Goal: Information Seeking & Learning: Understand process/instructions

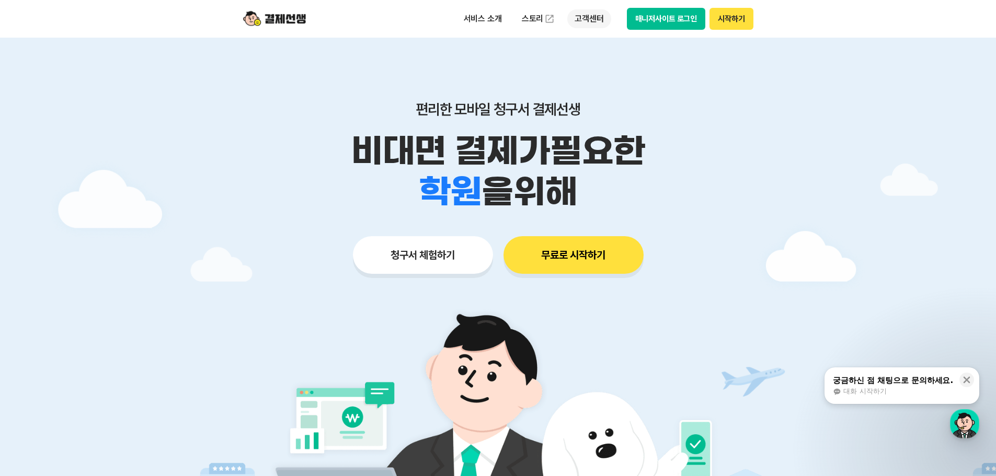
click at [586, 16] on p "고객센터" at bounding box center [588, 18] width 43 height 19
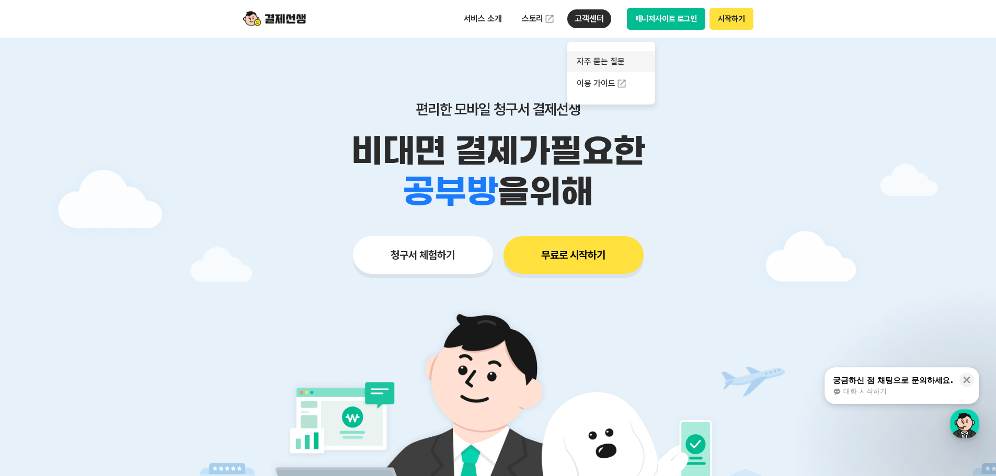
click at [599, 65] on link "자주 묻는 질문" at bounding box center [611, 61] width 88 height 21
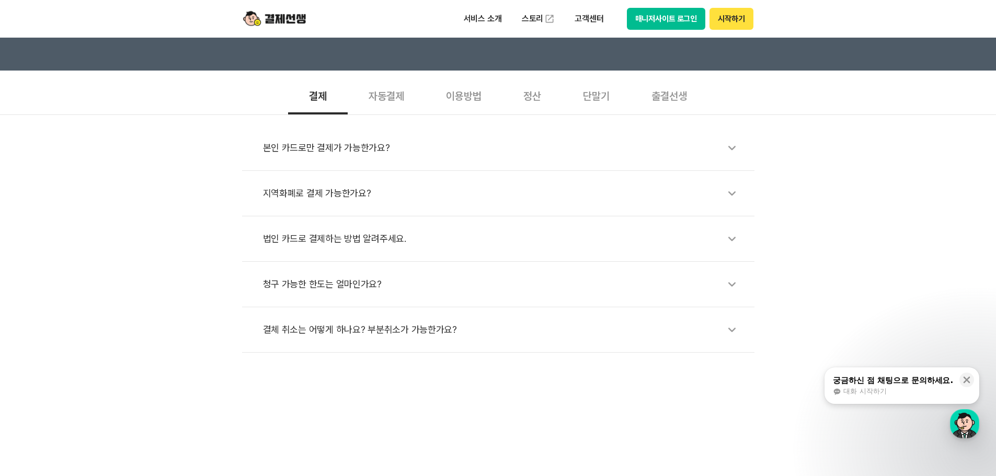
scroll to position [366, 0]
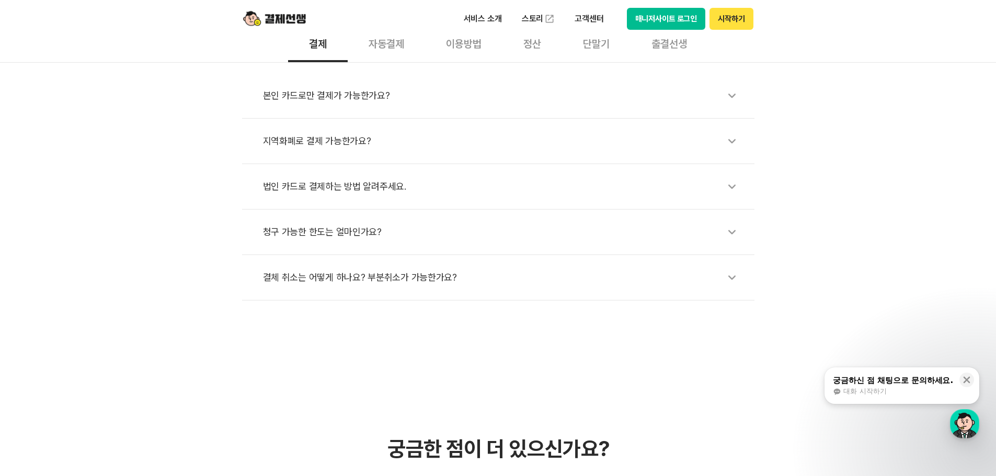
click at [354, 45] on div "자동결제" at bounding box center [386, 43] width 77 height 39
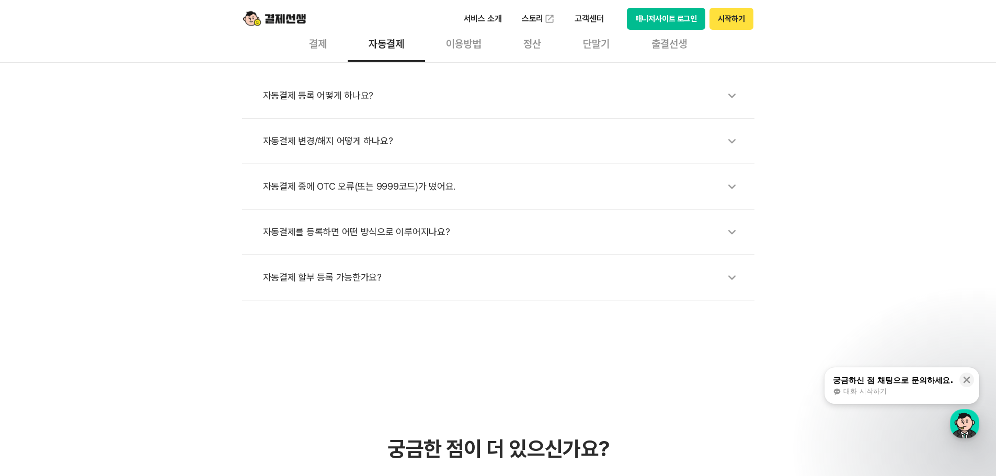
click at [476, 48] on div "이용방법" at bounding box center [463, 43] width 77 height 39
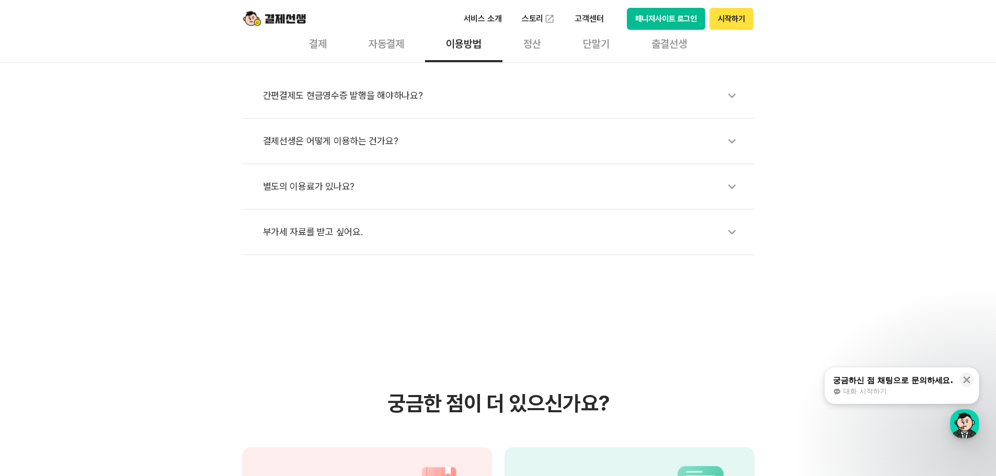
click at [538, 48] on div "정산" at bounding box center [532, 43] width 60 height 39
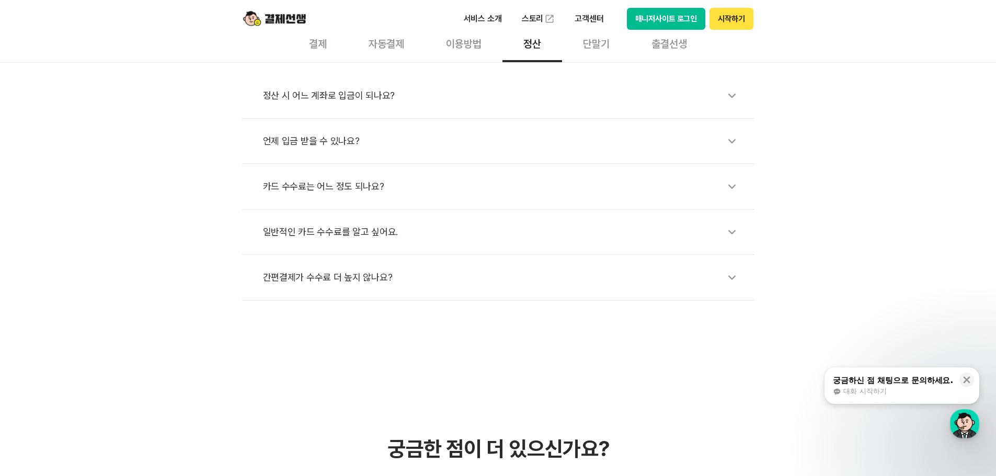
click at [610, 51] on div "단말기" at bounding box center [596, 43] width 68 height 39
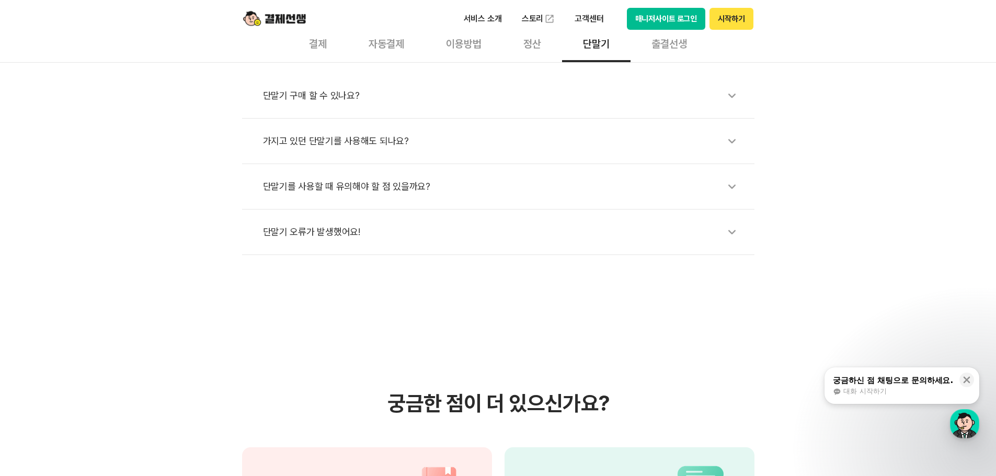
click at [367, 138] on div "가지고 있던 단말기를 사용해도 되나요?" at bounding box center [503, 141] width 481 height 24
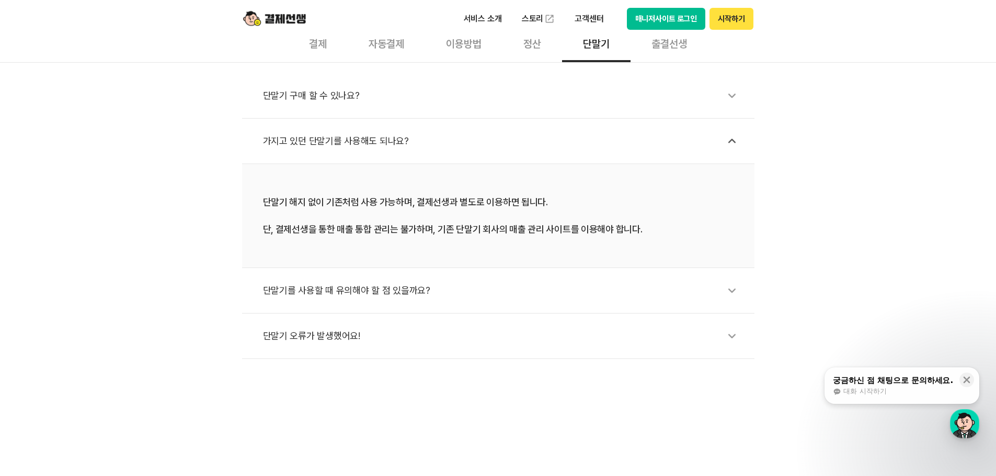
scroll to position [418, 0]
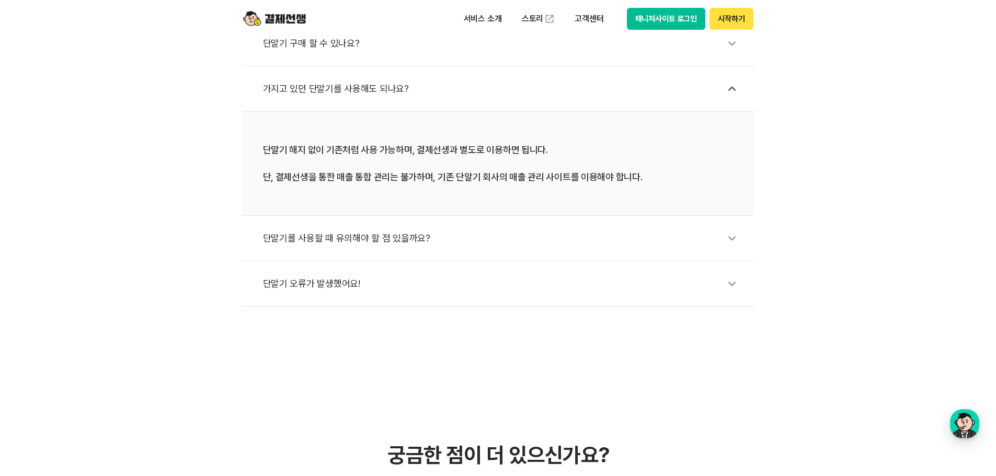
click at [318, 157] on div "단말기 해지 없이 기존처럼 사용 가능하며, 결제선생과 별도로 이용하면 됩니다. 단, 결제선생을 통한 매출 통합 관리는 불가하며, 기존 단말기 …" at bounding box center [498, 163] width 471 height 41
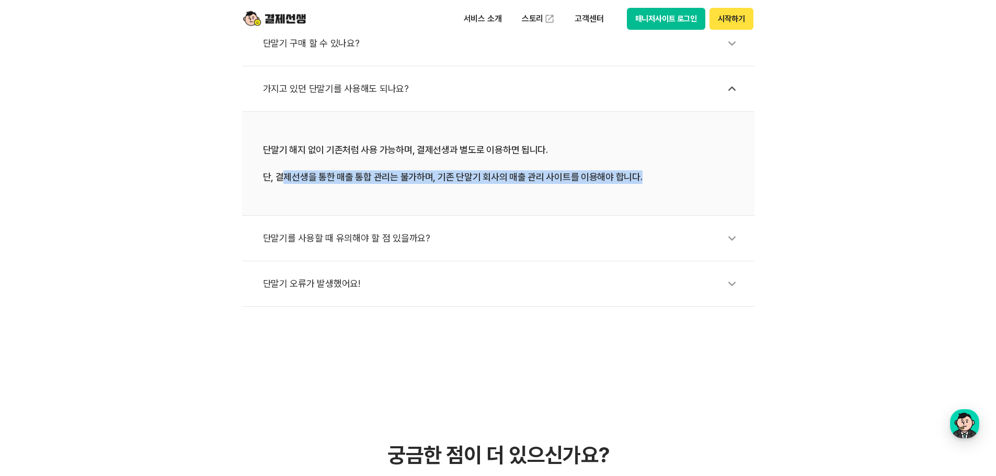
drag, startPoint x: 279, startPoint y: 175, endPoint x: 637, endPoint y: 176, distance: 358.1
click at [640, 175] on div "단말기 해지 없이 기존처럼 사용 가능하며, 결제선생과 별도로 이용하면 됩니다. 단, 결제선생을 통한 매출 통합 관리는 불가하며, 기존 단말기 …" at bounding box center [498, 163] width 471 height 41
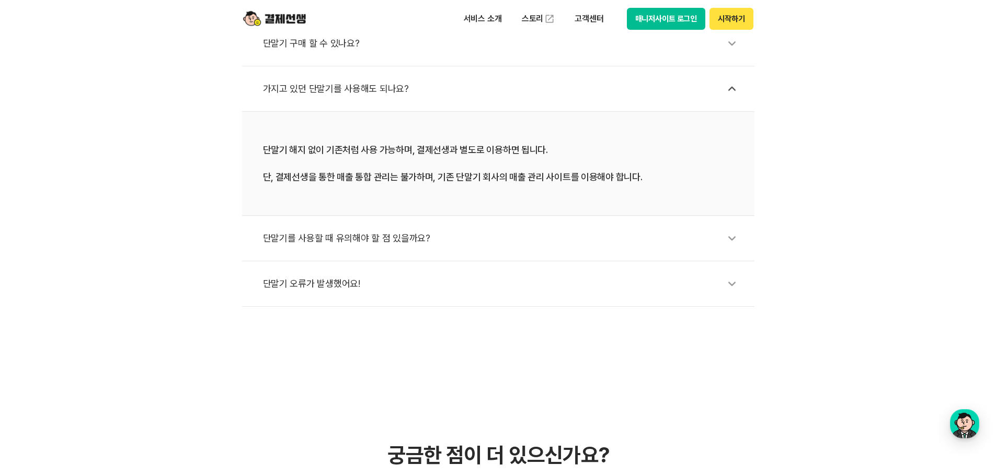
click at [427, 233] on div "단말기를 사용할 때 유의해야 할 점 있을까요?" at bounding box center [503, 238] width 481 height 24
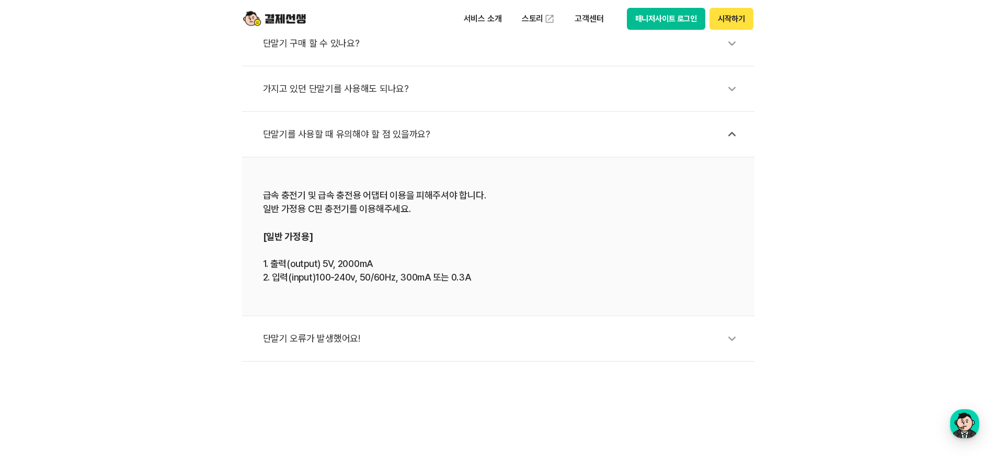
click at [340, 328] on div "단말기 오류가 발생했어요!" at bounding box center [503, 339] width 481 height 24
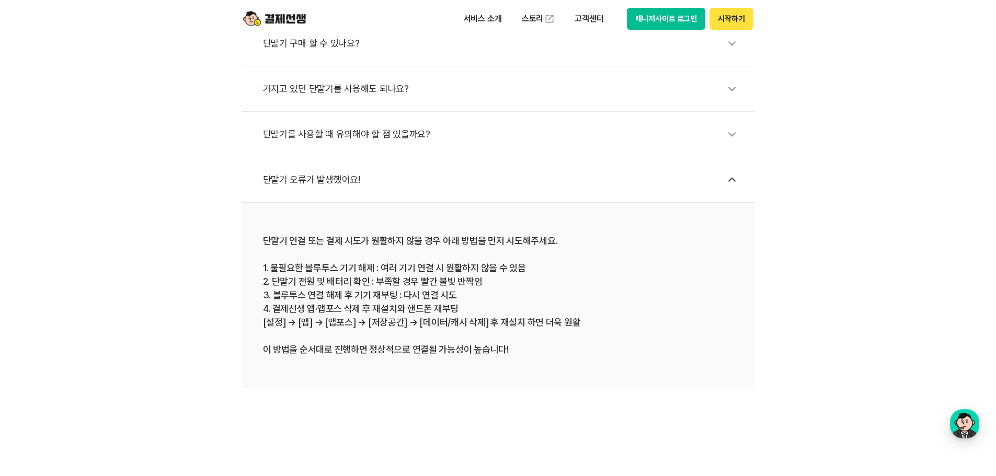
click at [383, 120] on li "단말기를 사용할 때 유의해야 할 점 있을까요?" at bounding box center [498, 134] width 512 height 45
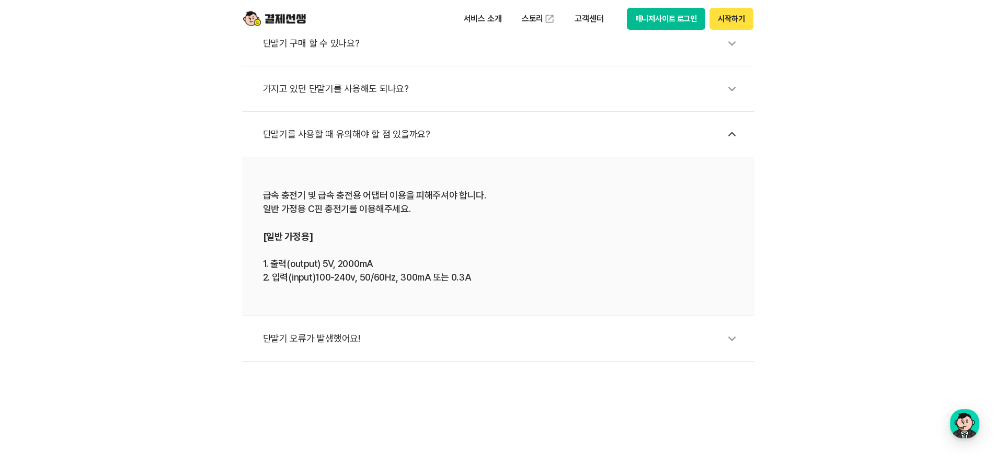
click at [404, 97] on div "가지고 있던 단말기를 사용해도 되나요?" at bounding box center [503, 89] width 481 height 24
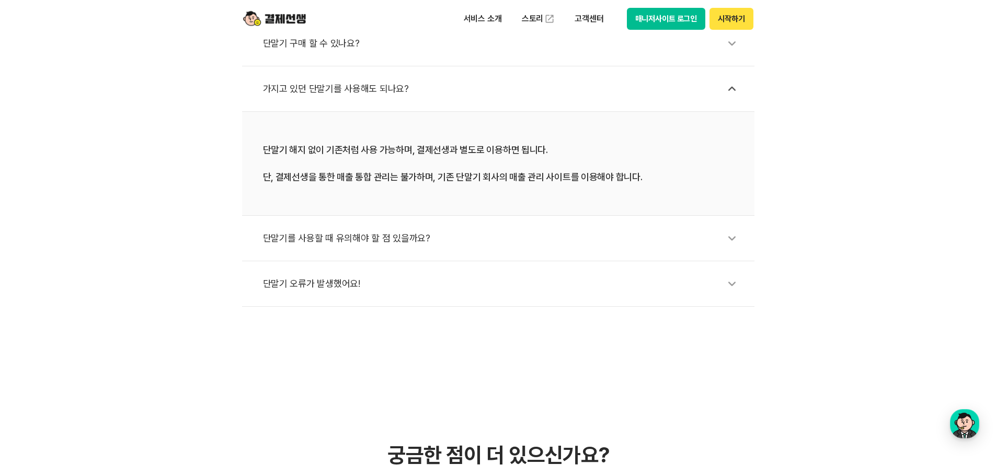
scroll to position [209, 0]
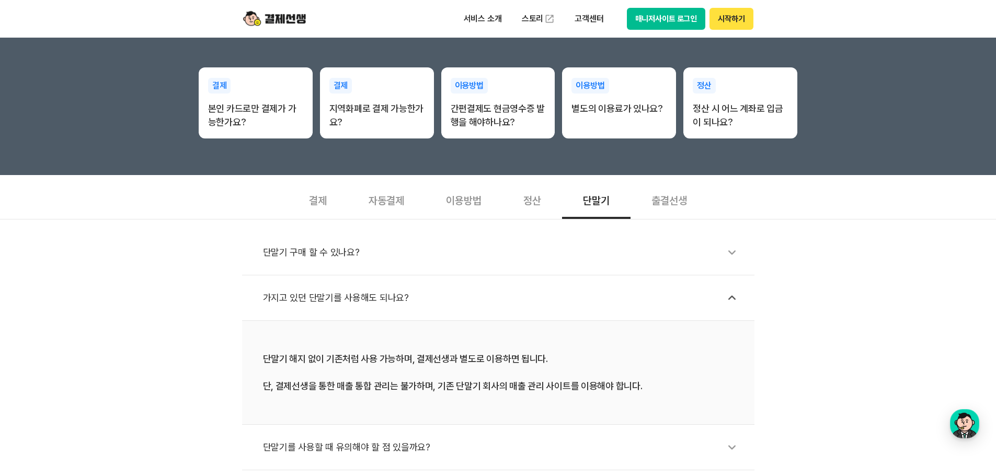
click at [670, 203] on div "출결선생" at bounding box center [669, 199] width 77 height 39
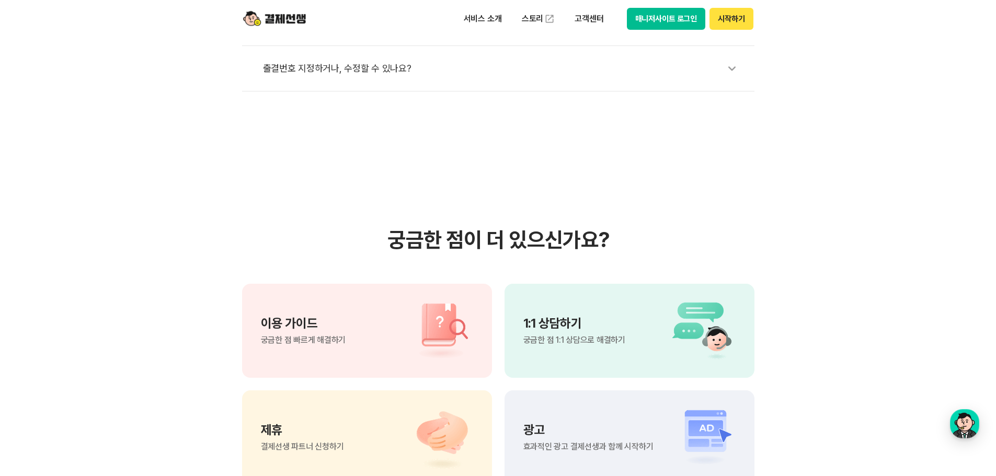
scroll to position [732, 0]
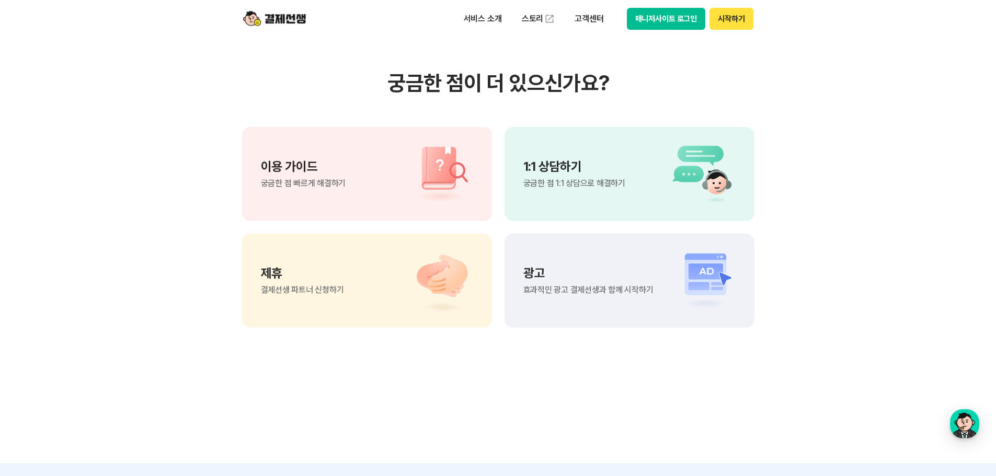
click at [661, 177] on div "1:1 상담하기 궁금한 점 1:1 상담으로 해결하기" at bounding box center [630, 174] width 250 height 94
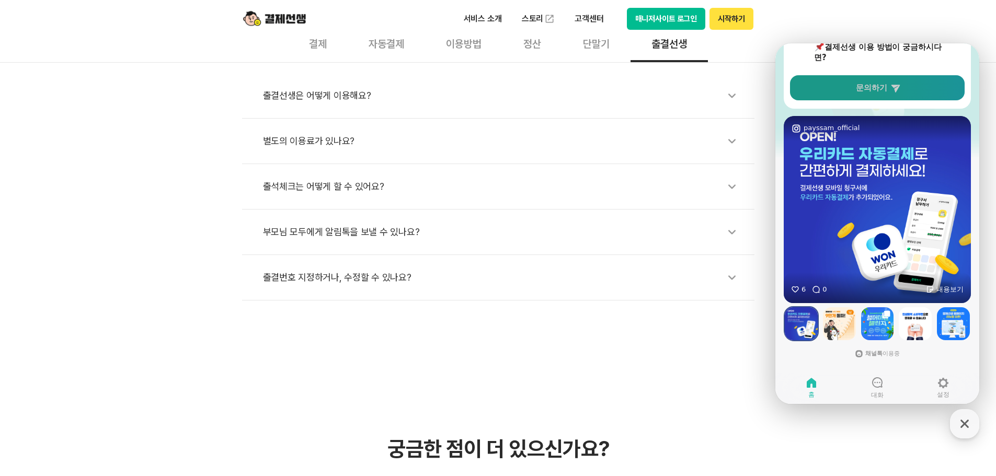
scroll to position [0, 0]
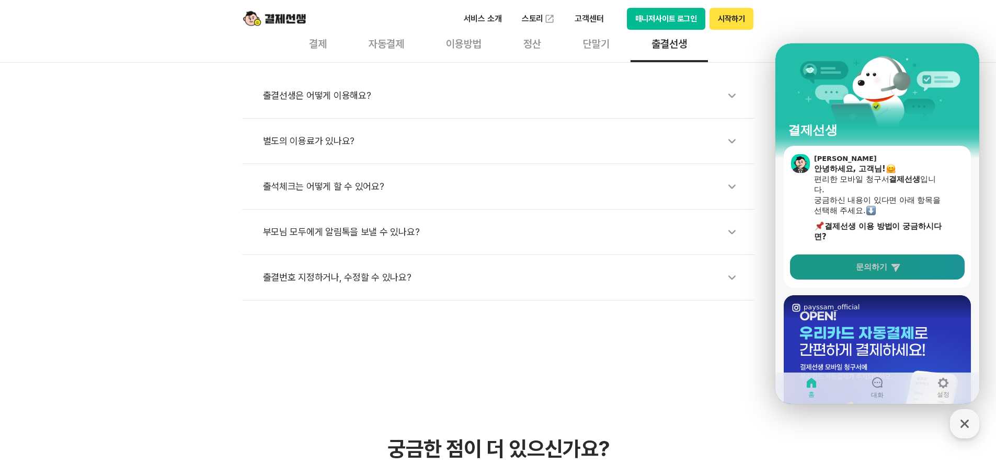
click at [853, 267] on link "문의하기" at bounding box center [877, 267] width 175 height 25
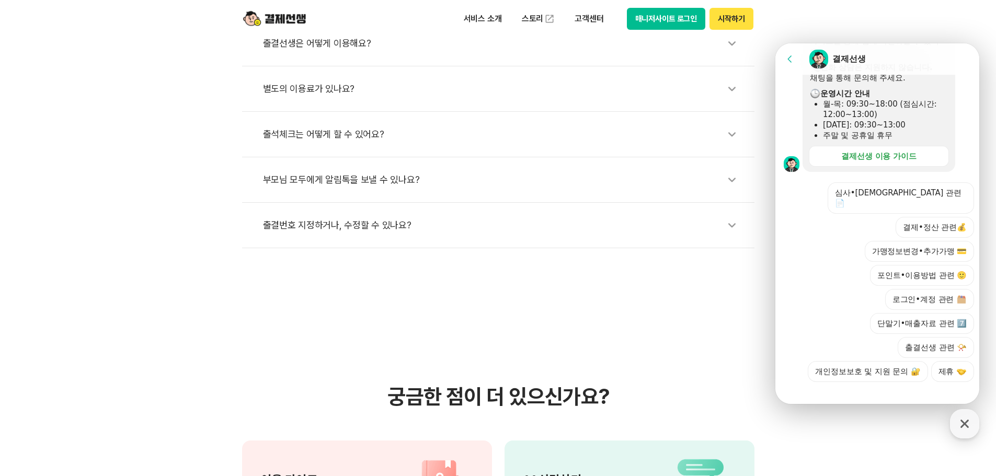
scroll to position [471, 0]
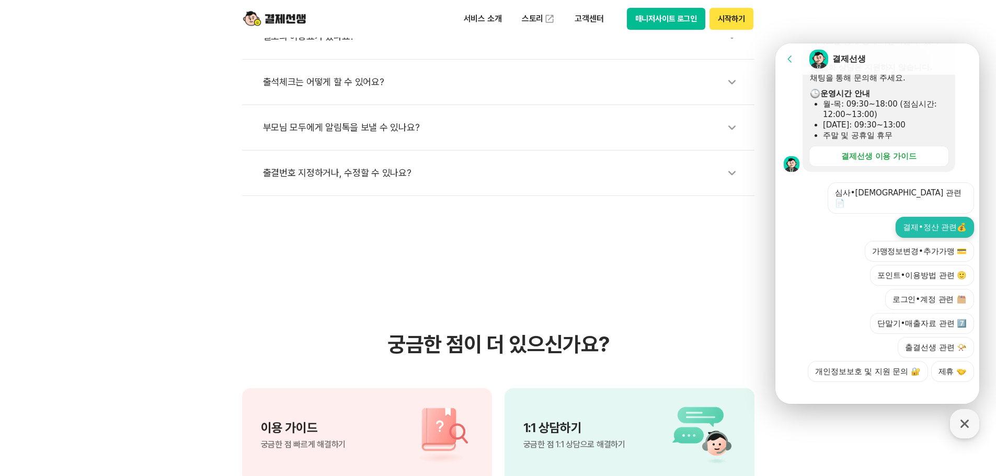
click at [923, 223] on button "결제•정산 관련💰" at bounding box center [935, 227] width 78 height 21
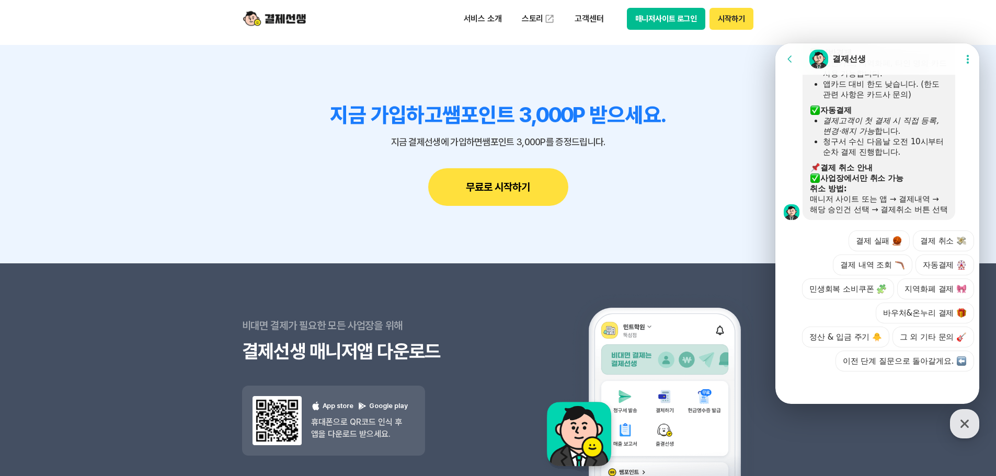
scroll to position [591, 0]
click at [963, 58] on icon at bounding box center [968, 59] width 10 height 10
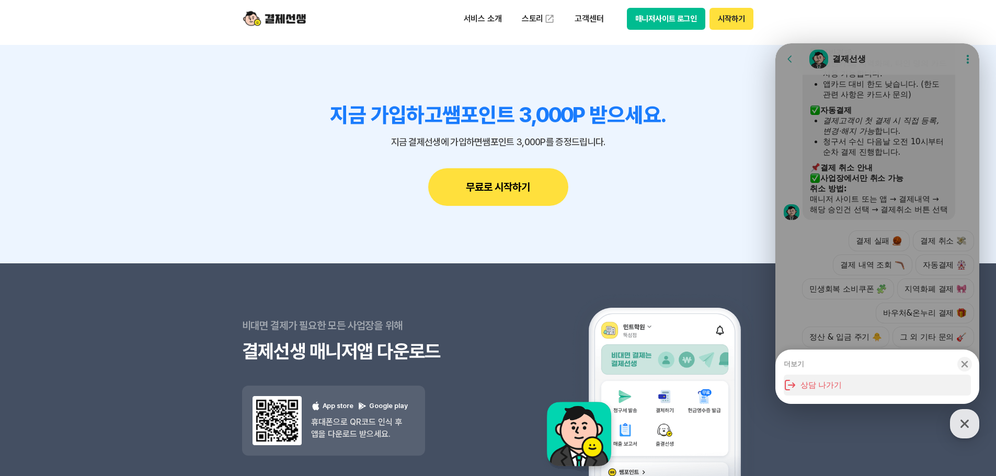
click at [853, 386] on button "상담 나가기" at bounding box center [877, 385] width 187 height 21
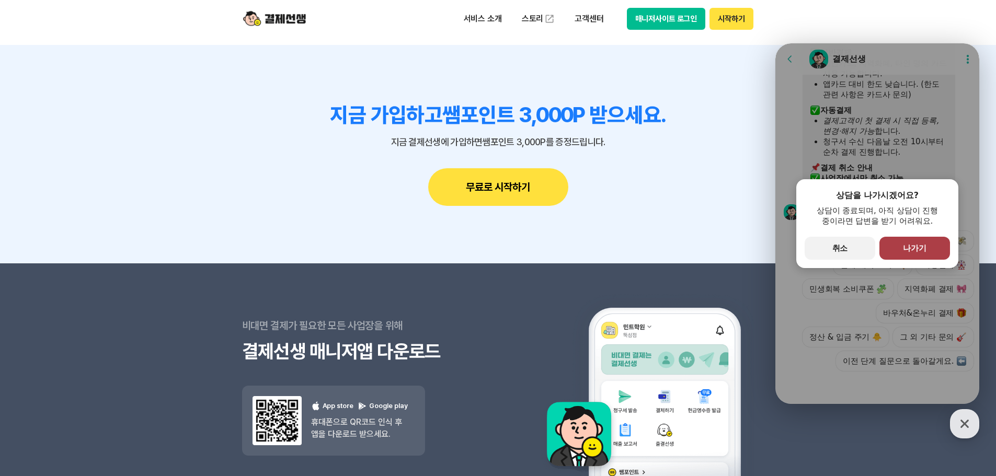
click at [930, 245] on button "primary Button 나가기" at bounding box center [914, 248] width 71 height 23
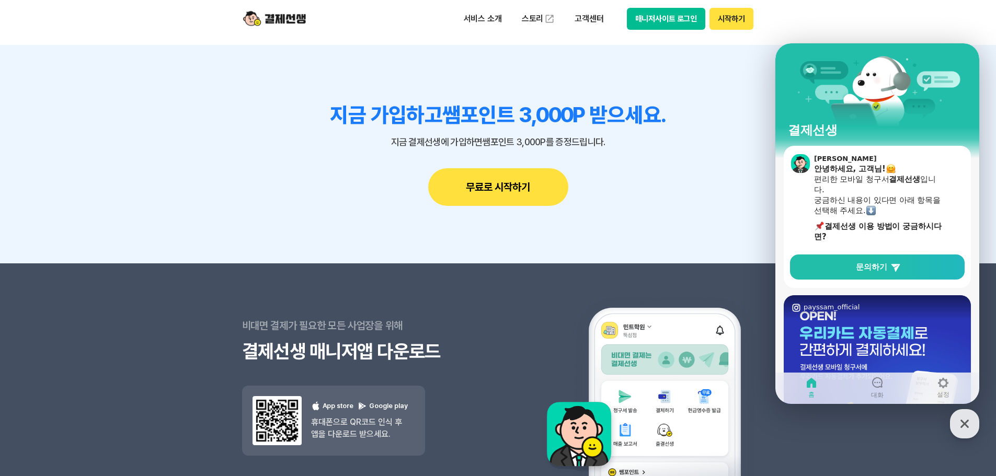
drag, startPoint x: 641, startPoint y: 351, endPoint x: 943, endPoint y: 20, distance: 448.2
click at [943, 20] on header "서비스 소개 스토리 고객센터 매니저사이트 로그인 시작하기" at bounding box center [498, 19] width 996 height 38
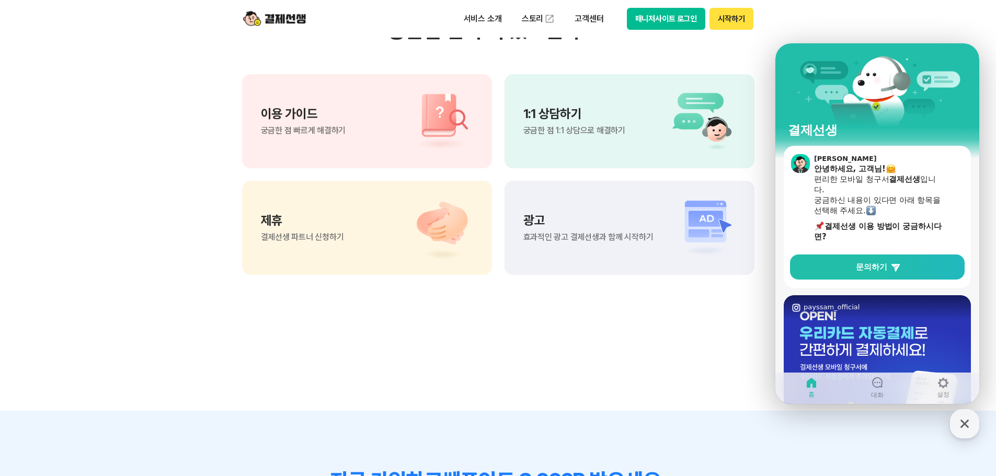
scroll to position [680, 0]
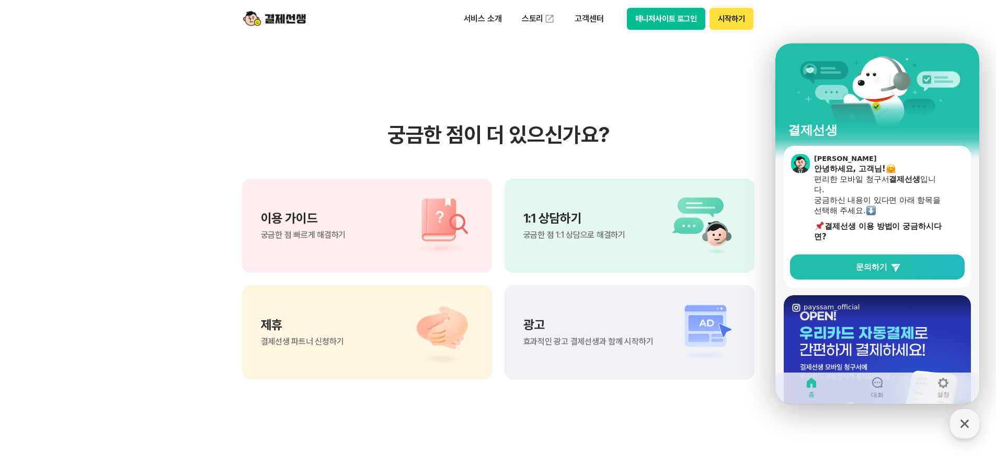
click at [436, 248] on img at bounding box center [436, 225] width 73 height 63
click at [135, 239] on section "궁금한 점이 더 있으신가요? 이용 가이드 궁금한 점 빠르게 해결하기 1:1 상담하기 궁금한 점 1:1 상담으로 해결하기 제휴 결제선생 파트너 …" at bounding box center [498, 250] width 996 height 529
drag, startPoint x: 957, startPoint y: 428, endPoint x: 958, endPoint y: 421, distance: 6.4
click at [958, 427] on icon "button" at bounding box center [964, 424] width 19 height 19
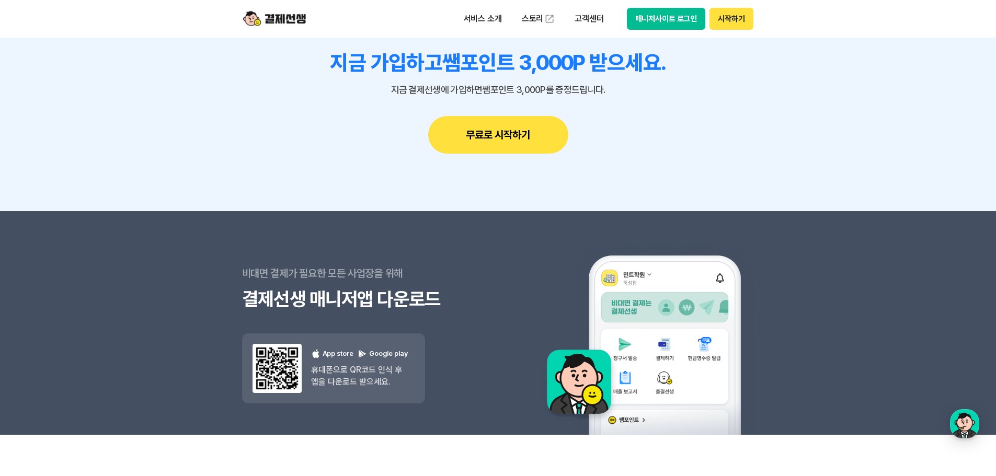
scroll to position [1360, 0]
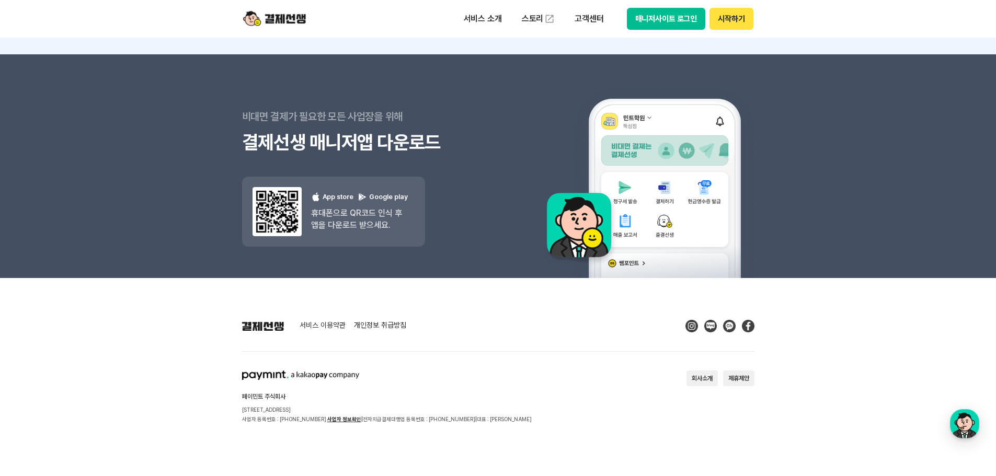
click at [329, 323] on link "서비스 이용약관" at bounding box center [323, 326] width 46 height 9
click at [597, 22] on p "고객센터" at bounding box center [588, 18] width 43 height 19
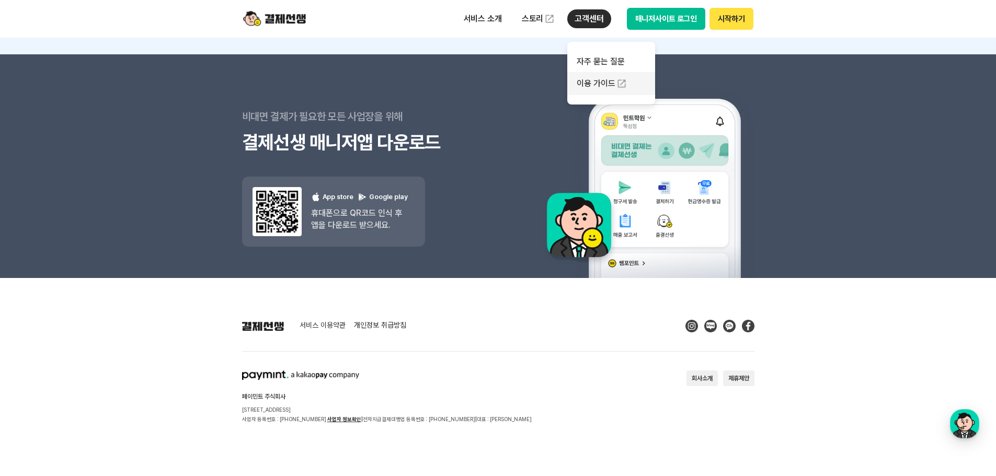
click at [594, 87] on link "이용 가이드" at bounding box center [611, 83] width 88 height 23
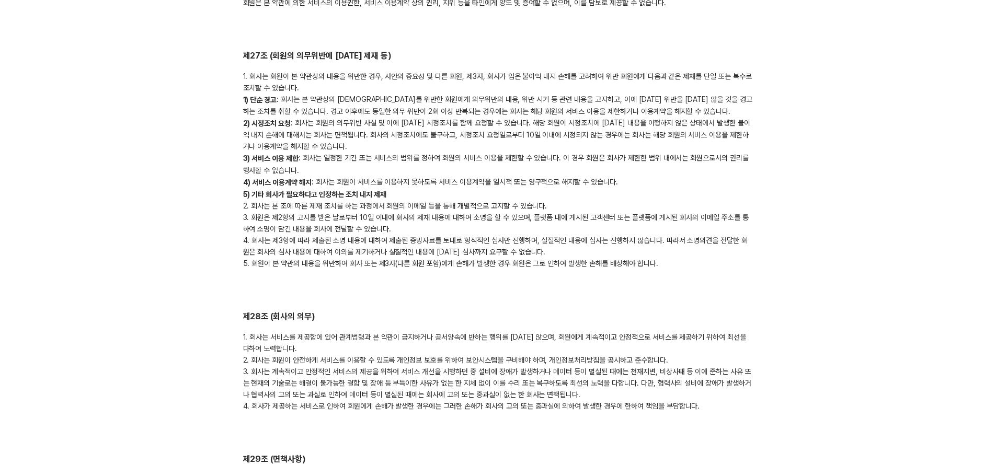
scroll to position [4287, 0]
